Goal: Task Accomplishment & Management: Manage account settings

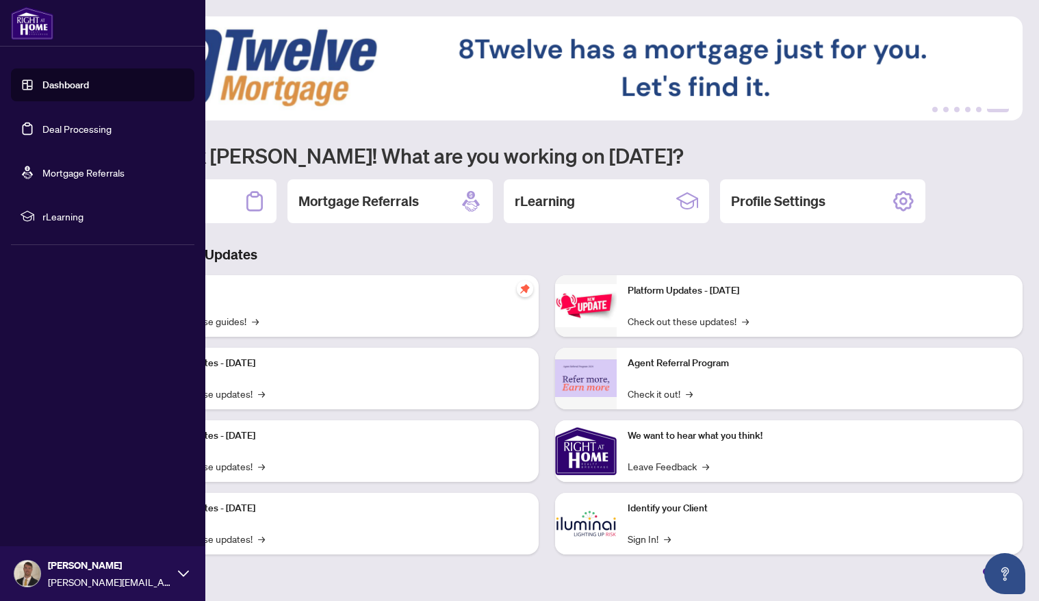
click at [42, 125] on link "Deal Processing" at bounding box center [76, 129] width 69 height 12
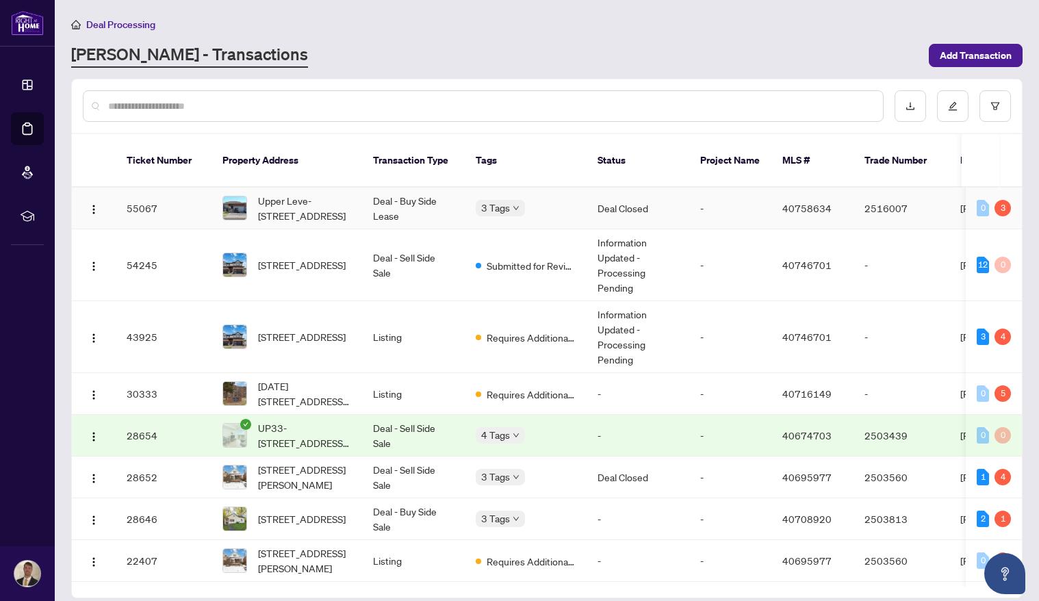
click at [427, 188] on td "Deal - Buy Side Lease" at bounding box center [413, 209] width 103 height 42
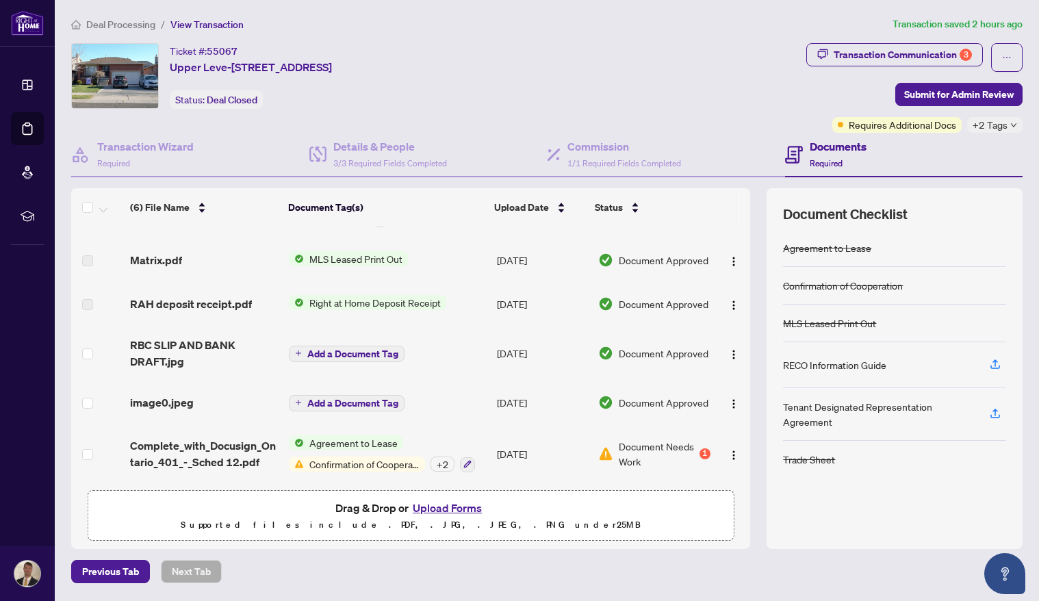
scroll to position [52, 0]
click at [702, 451] on div "1" at bounding box center [705, 453] width 11 height 11
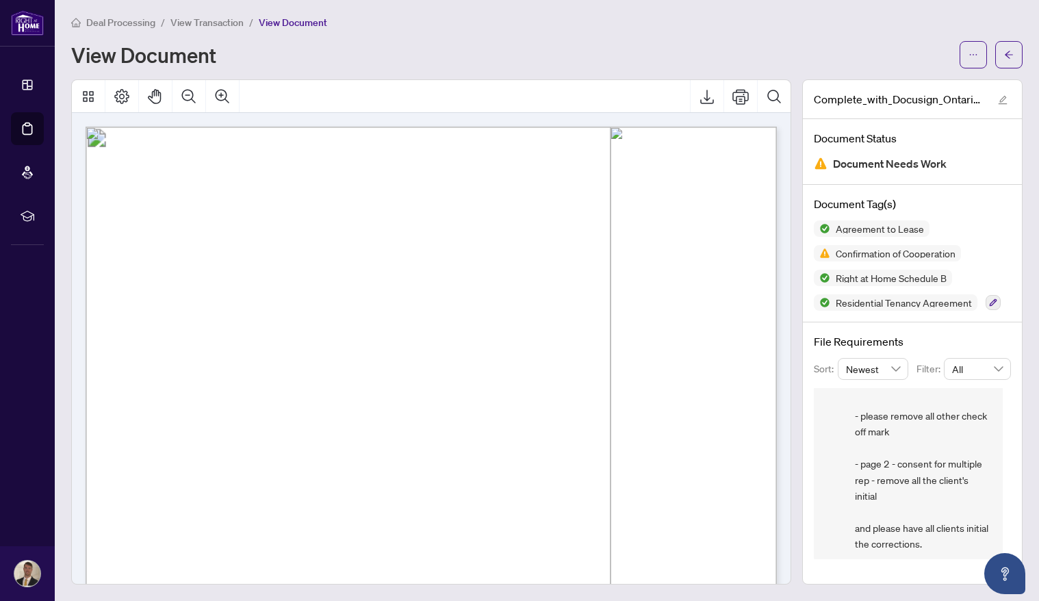
scroll to position [1, 0]
click at [1011, 54] on icon "arrow-left" at bounding box center [1009, 56] width 10 height 10
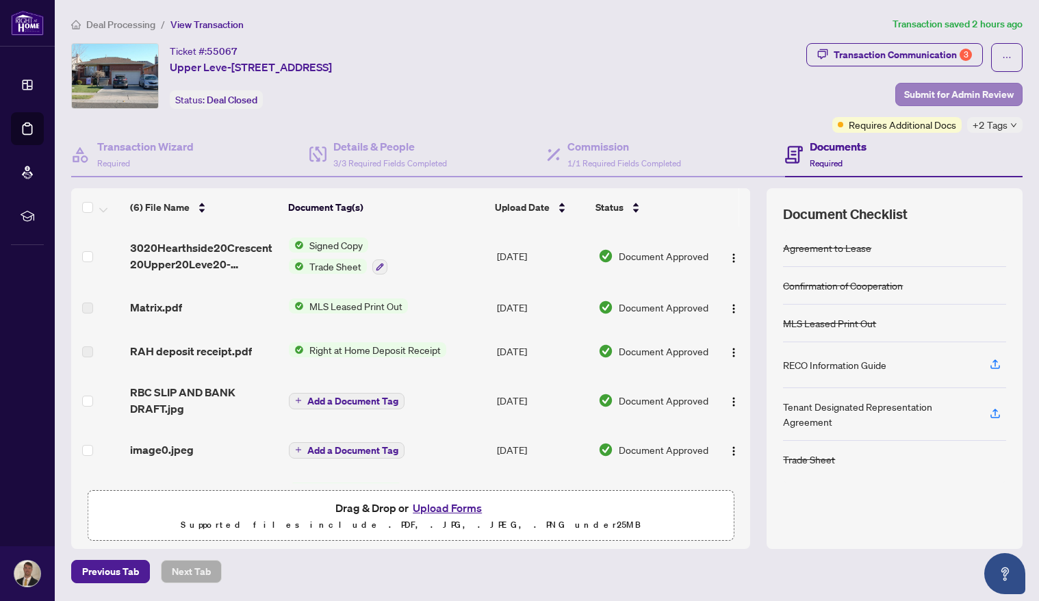
click at [967, 84] on span "Submit for Admin Review" at bounding box center [959, 95] width 110 height 22
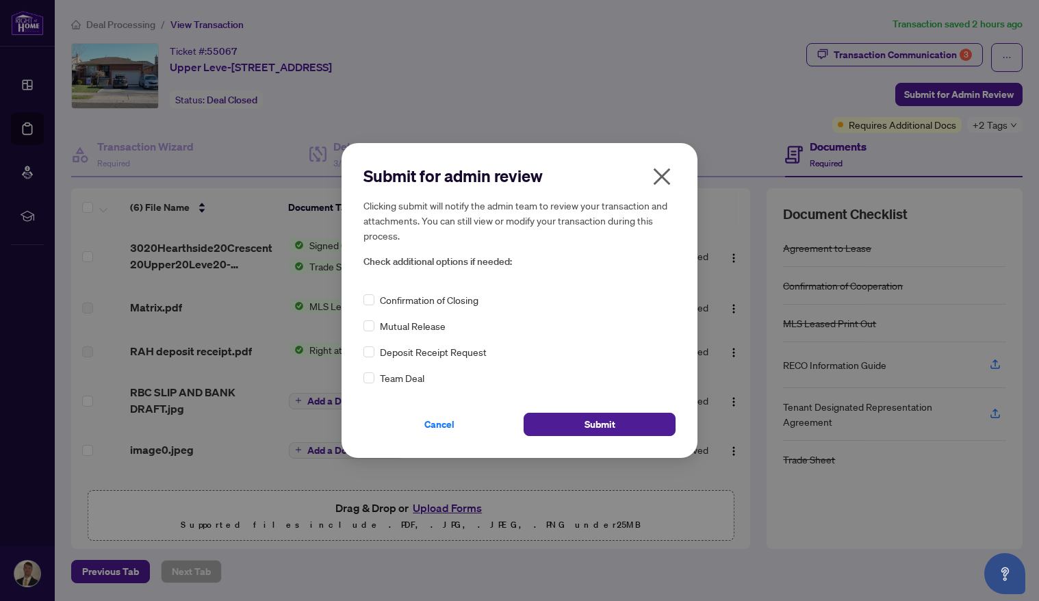
click at [661, 186] on icon "close" at bounding box center [662, 177] width 22 height 22
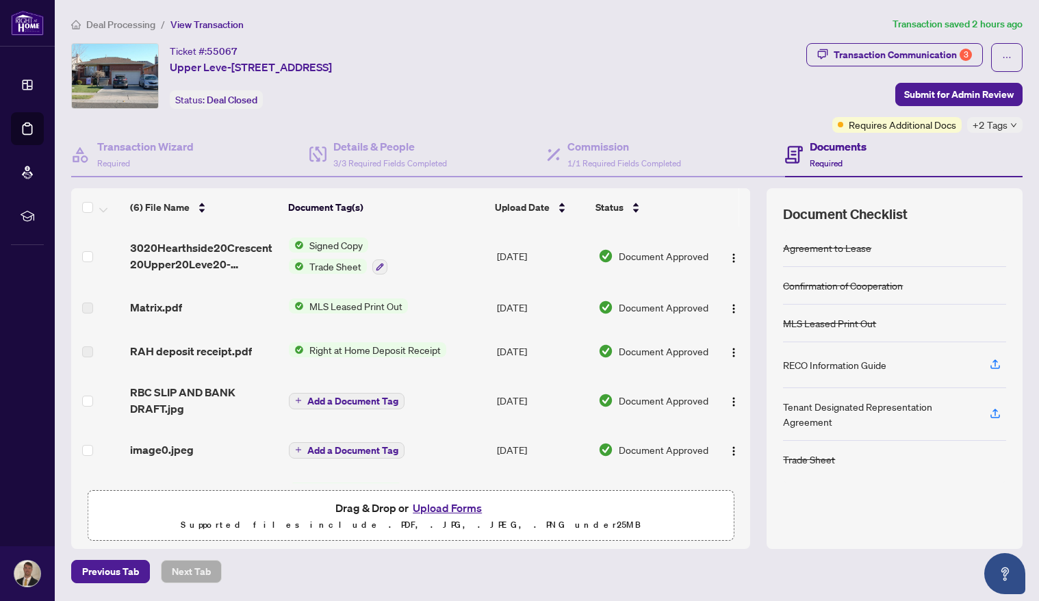
click at [896, 40] on div "Deal Processing / View Transaction Transaction saved 2 hours ago Ticket #: 5506…" at bounding box center [547, 299] width 963 height 567
click at [885, 52] on div "Transaction Communication 3" at bounding box center [903, 55] width 138 height 22
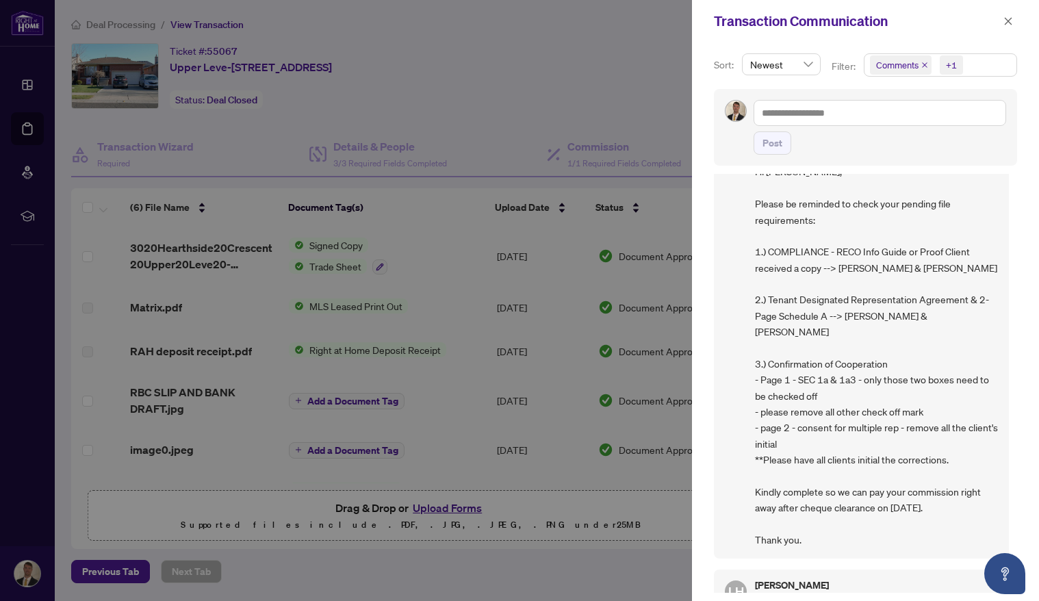
scroll to position [61, 0]
click at [1007, 23] on icon "close" at bounding box center [1009, 21] width 8 height 8
